Goal: Navigation & Orientation: Find specific page/section

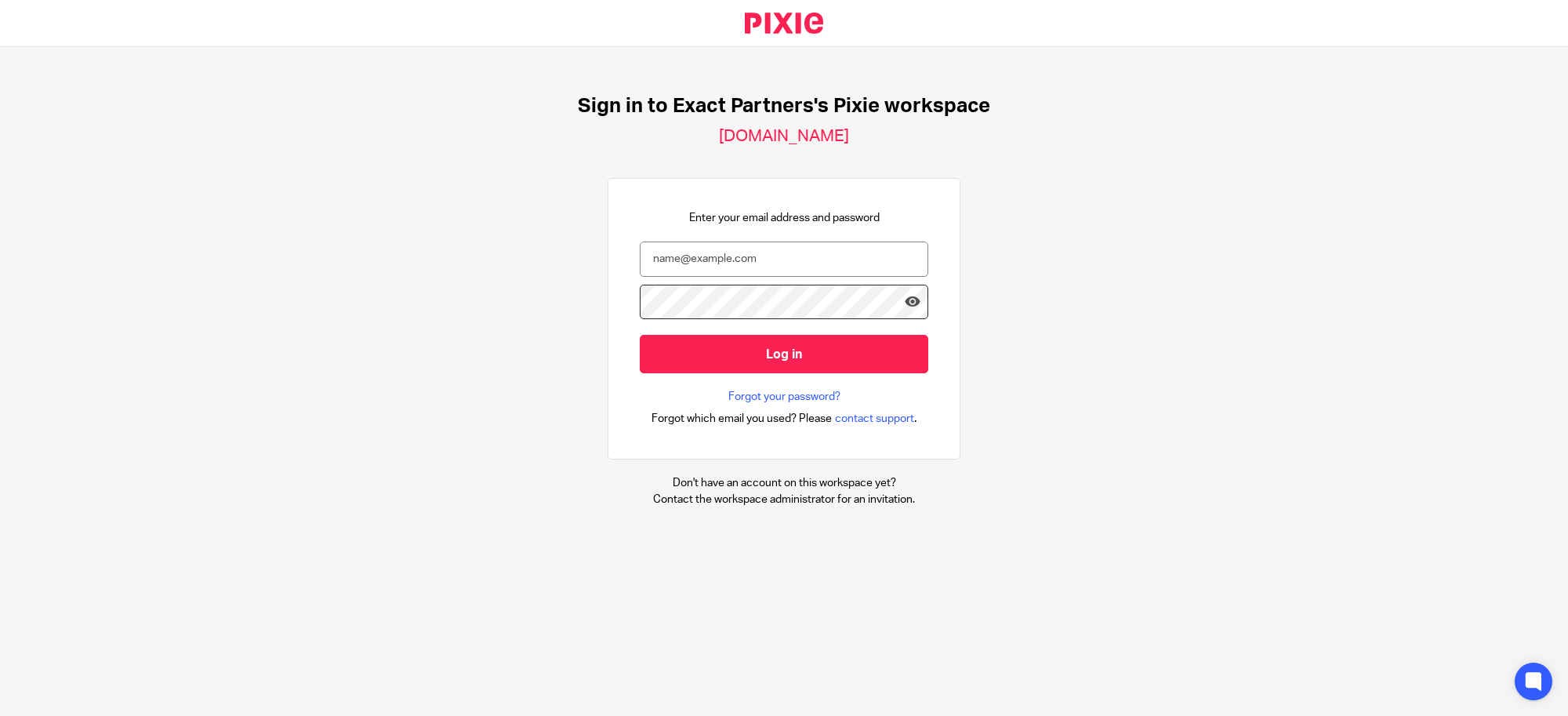
click at [0, 715] on nordpass-portal at bounding box center [0, 716] width 0 height 0
type input "svoelker@getexact.com"
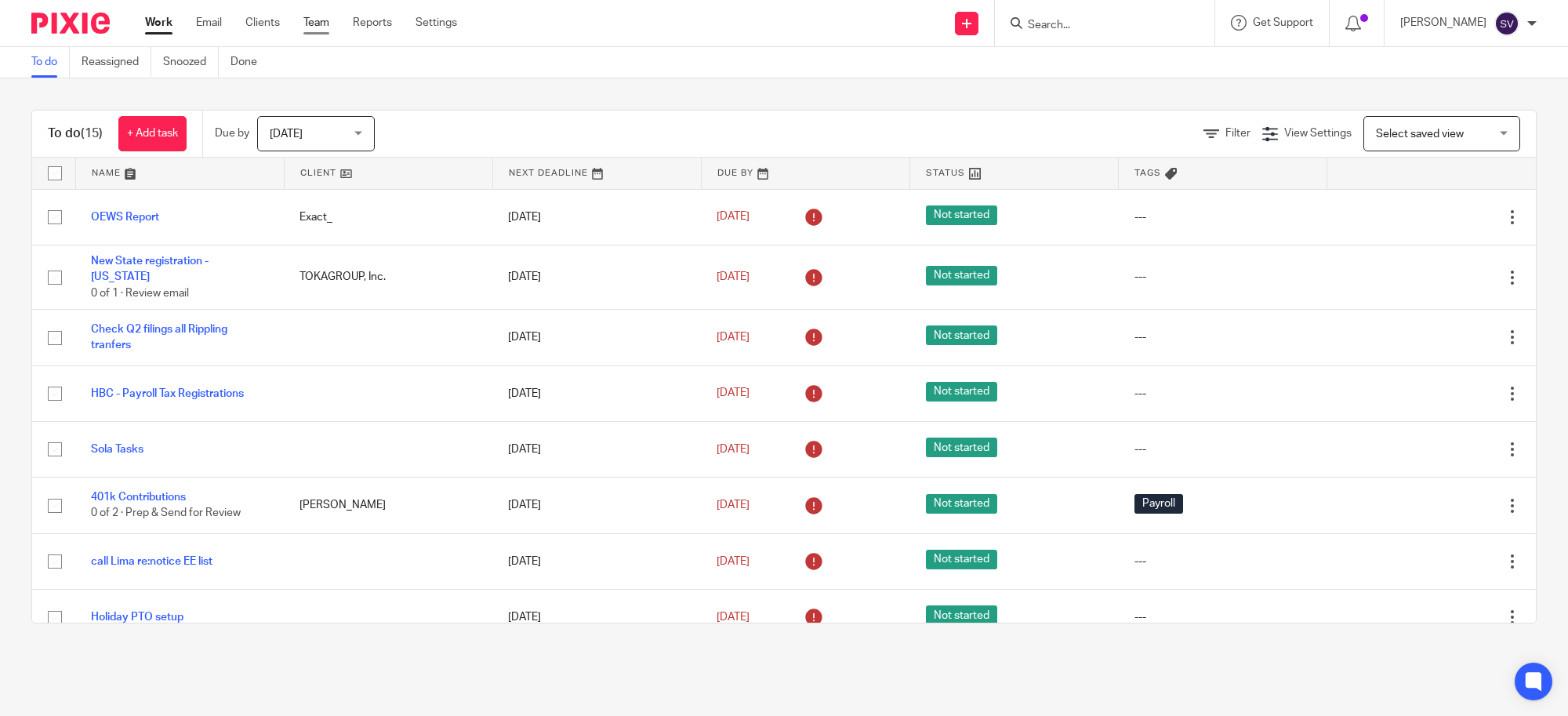
click at [308, 17] on link "Team" at bounding box center [316, 23] width 26 height 16
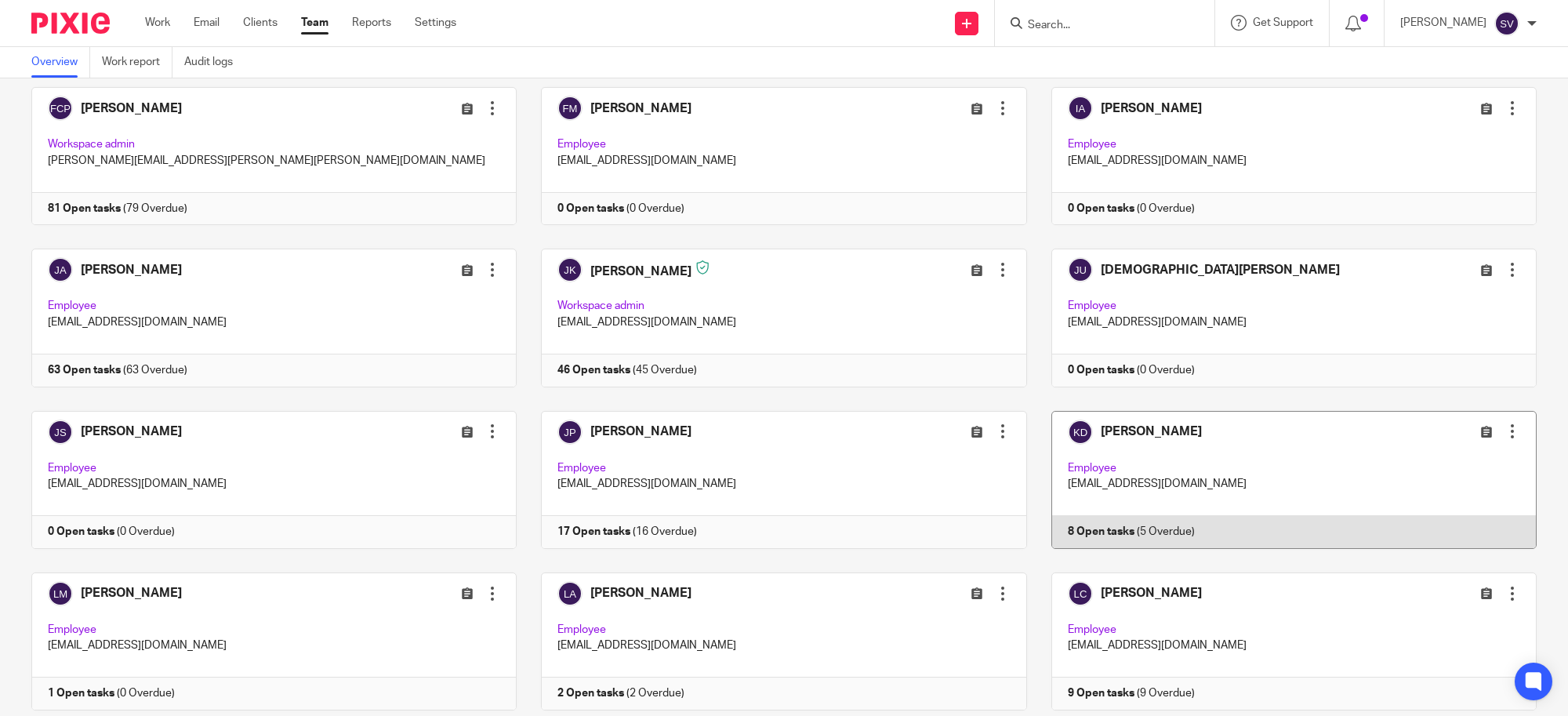
scroll to position [1274, 0]
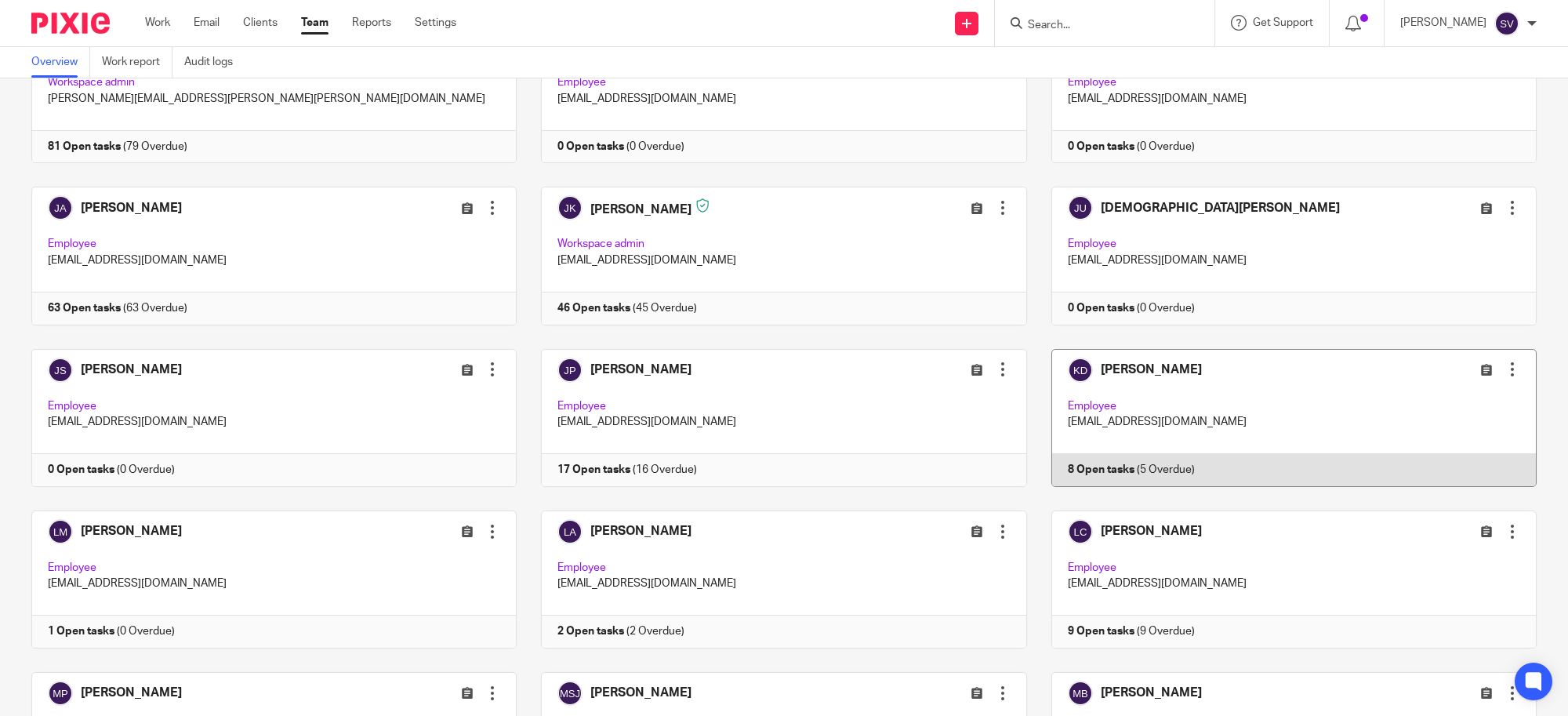
click at [1245, 369] on link at bounding box center [1282, 417] width 510 height 138
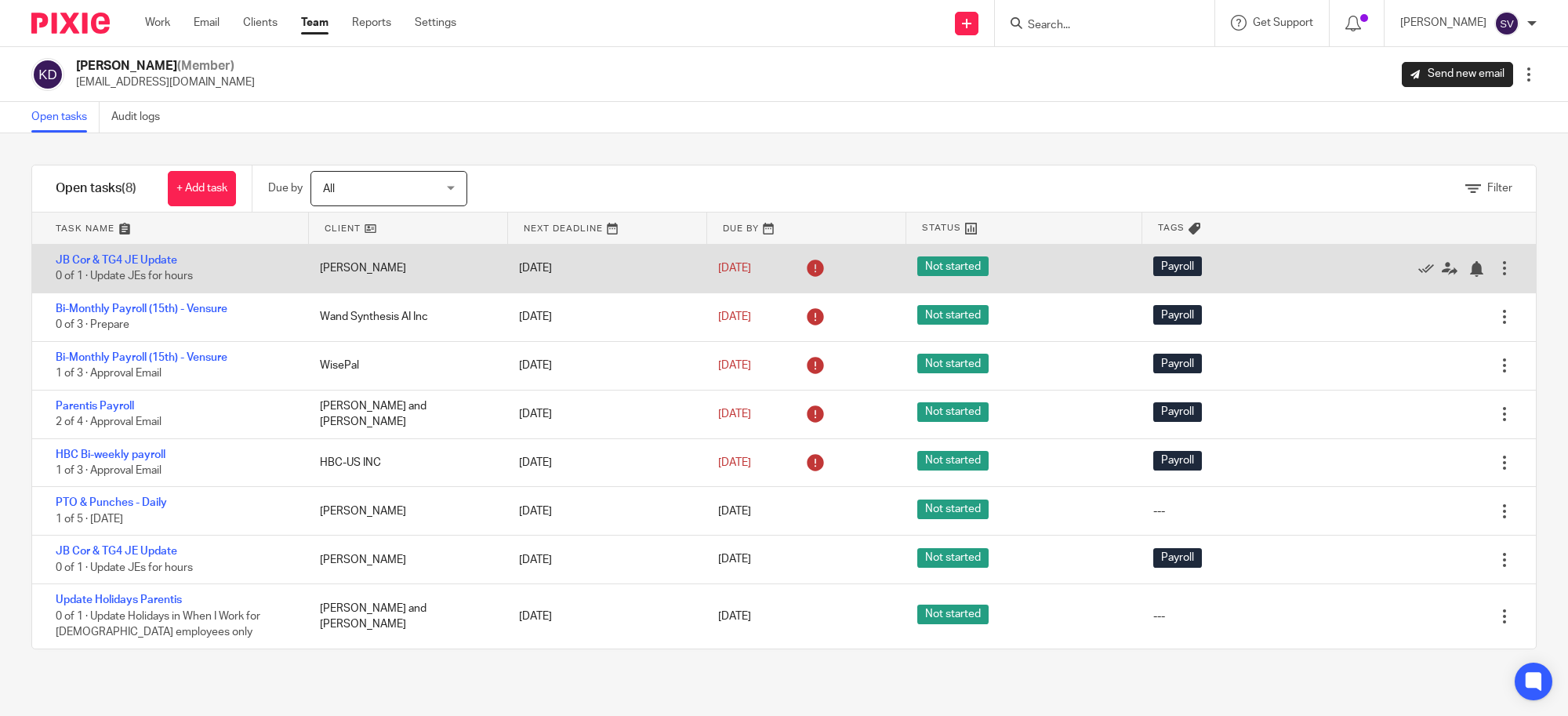
drag, startPoint x: 1397, startPoint y: 261, endPoint x: 1383, endPoint y: 251, distance: 17.2
click at [1419, 261] on icon at bounding box center [1426, 269] width 16 height 16
